Goal: Task Accomplishment & Management: Use online tool/utility

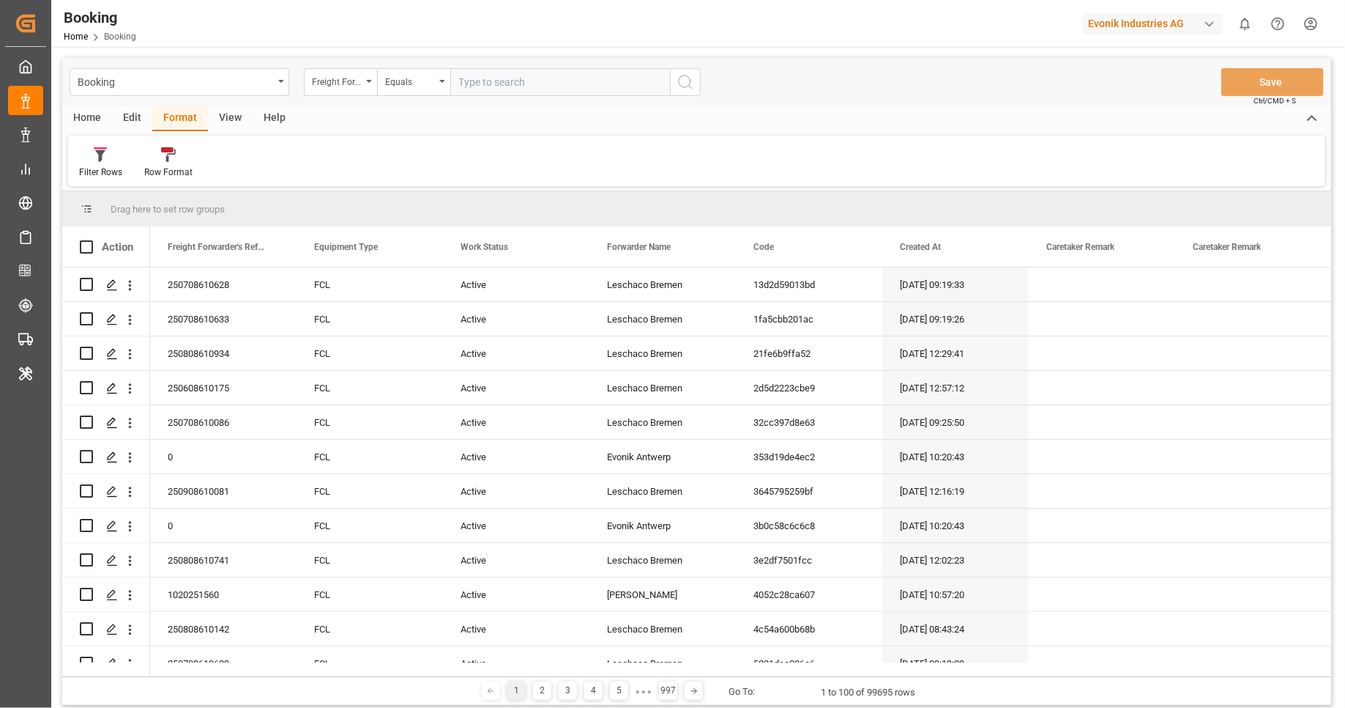
click at [1180, 26] on div "Evonik Industries AG" at bounding box center [1153, 23] width 141 height 21
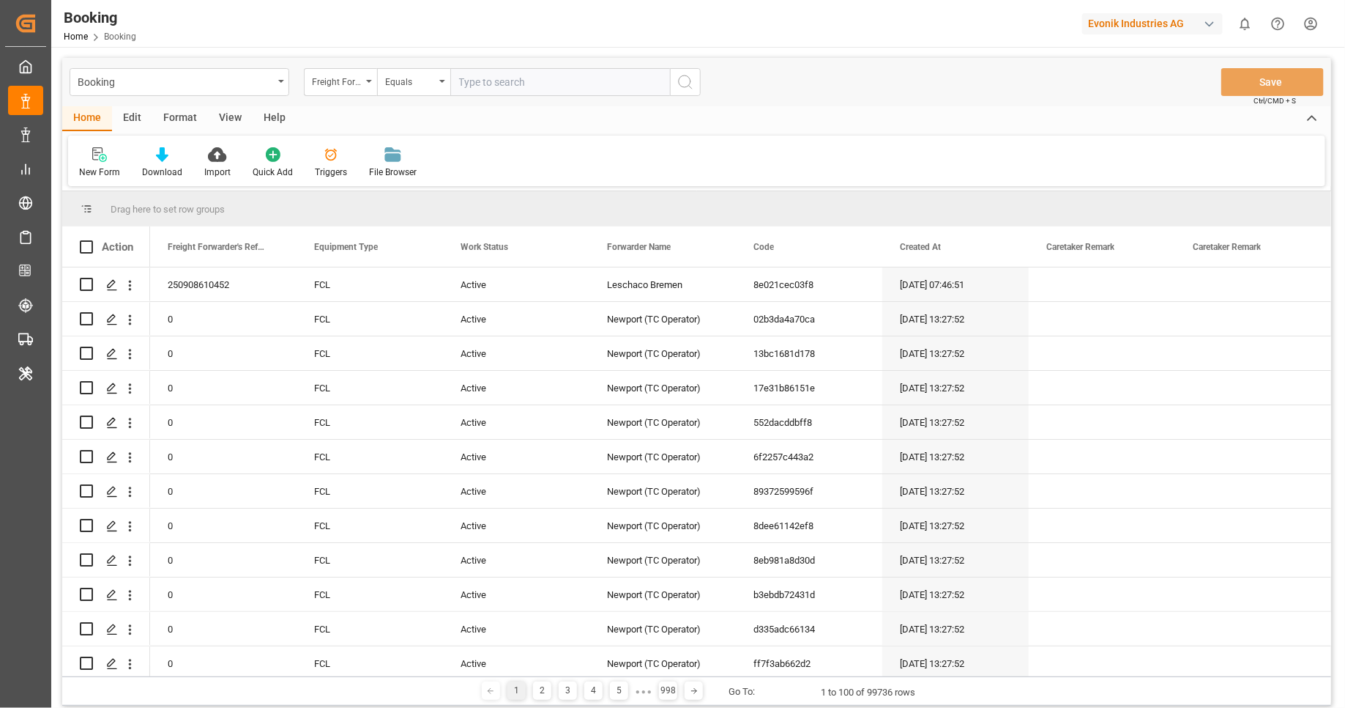
click at [1098, 22] on div "Evonik Industries AG" at bounding box center [1153, 23] width 141 height 21
type input "compo"
click at [1189, 99] on div "CE Compo Expert" at bounding box center [1156, 98] width 250 height 30
